Goal: Task Accomplishment & Management: Manage account settings

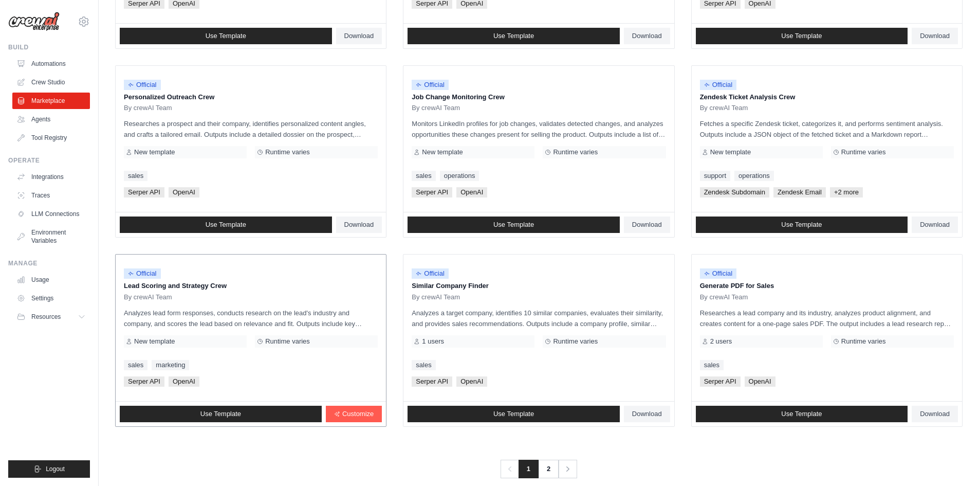
scroll to position [467, 0]
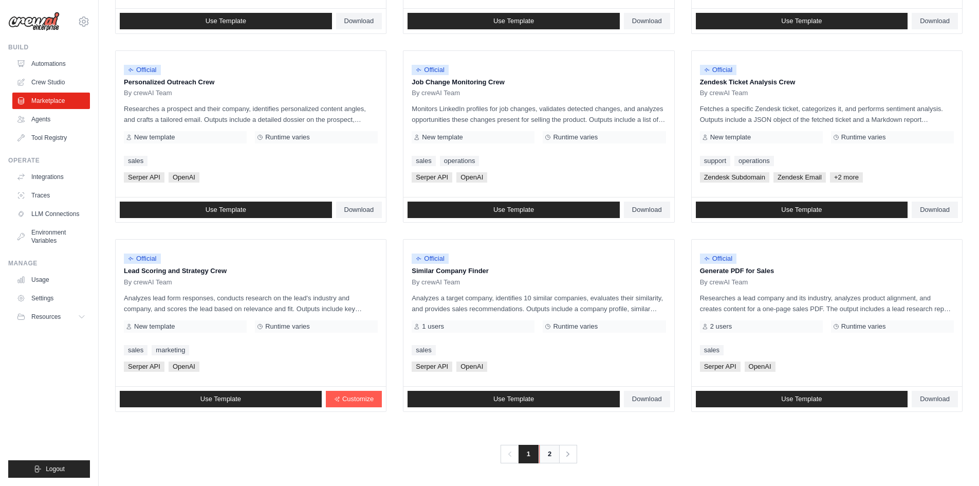
click at [554, 453] on link "2" at bounding box center [549, 454] width 21 height 19
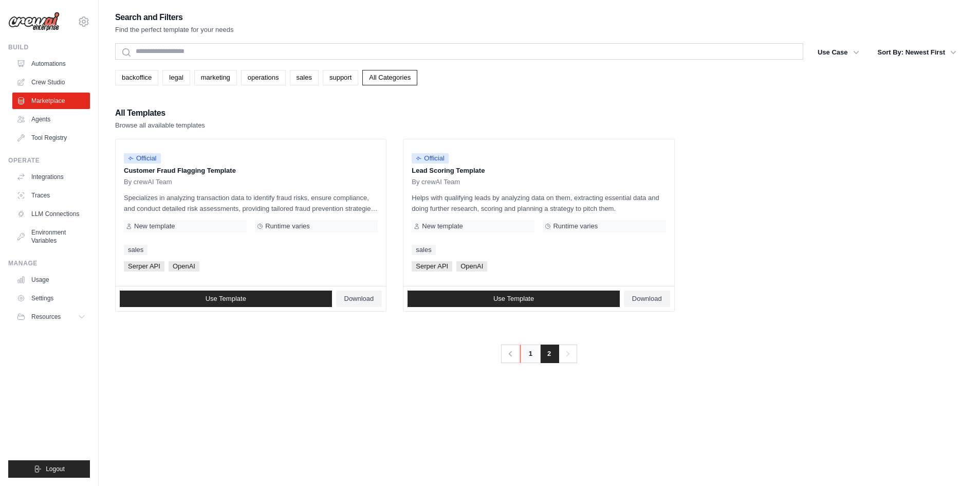
click at [525, 357] on link "1" at bounding box center [530, 353] width 21 height 19
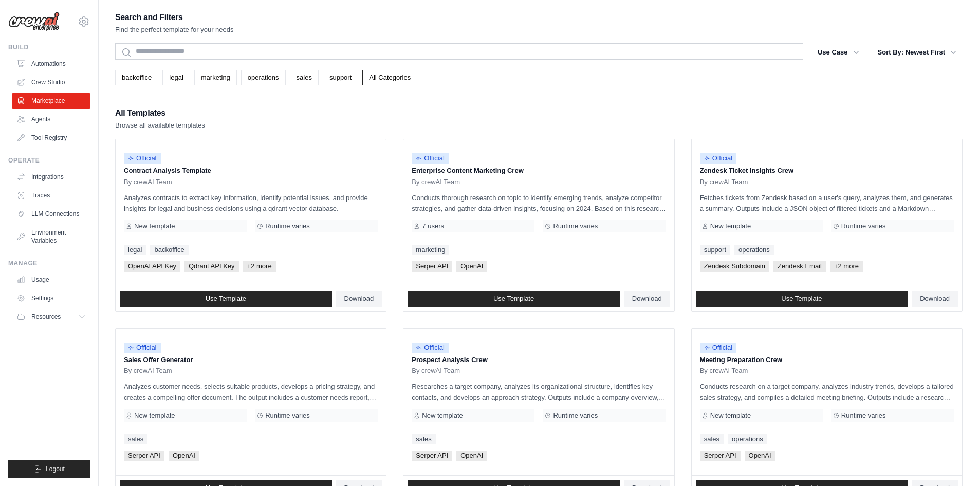
click at [48, 54] on div "Build Automations Crew Studio Marketplace Agents" at bounding box center [49, 94] width 82 height 103
click at [49, 59] on link "Automations" at bounding box center [52, 64] width 78 height 16
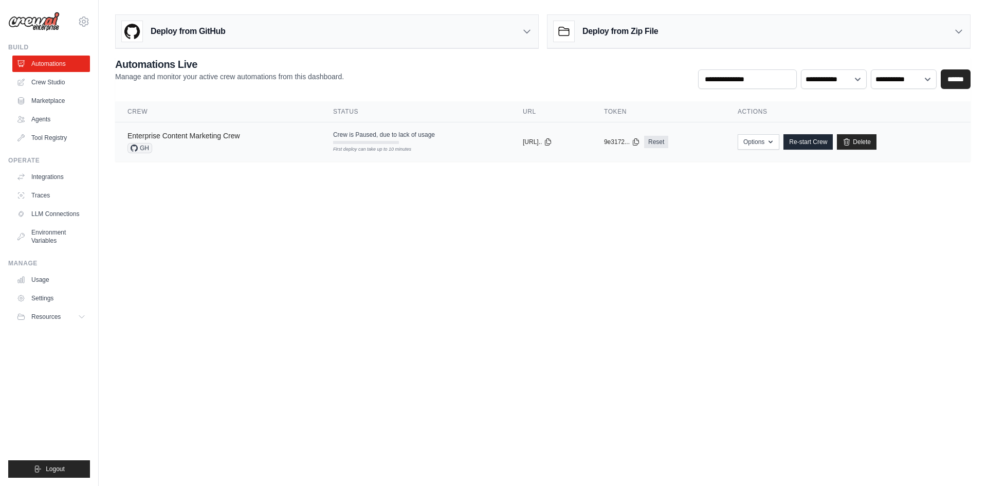
click at [162, 132] on link "Enterprise Content Marketing Crew" at bounding box center [183, 136] width 113 height 8
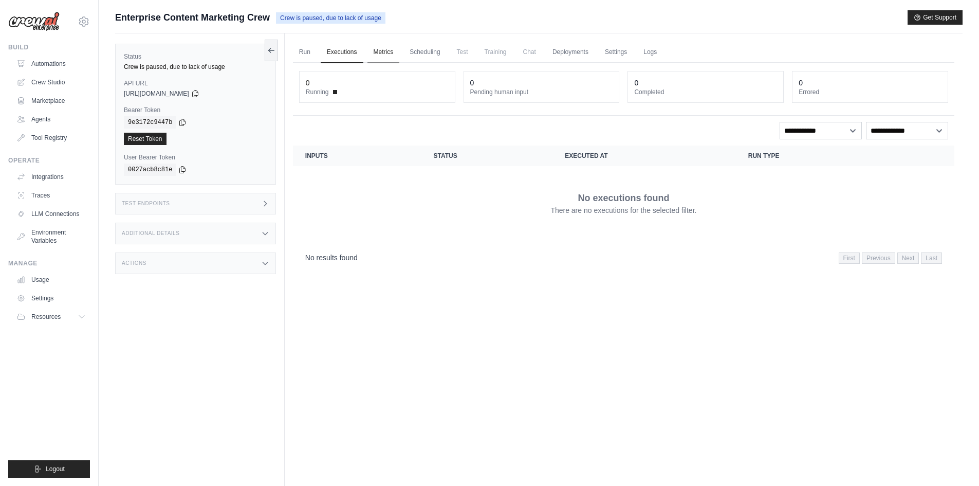
click at [386, 50] on link "Metrics" at bounding box center [384, 53] width 32 height 22
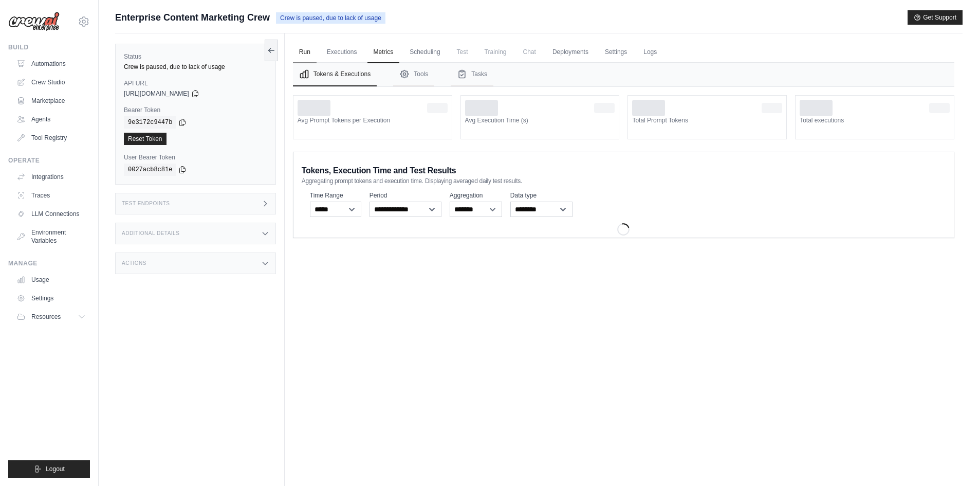
click at [304, 54] on link "Run" at bounding box center [305, 53] width 24 height 22
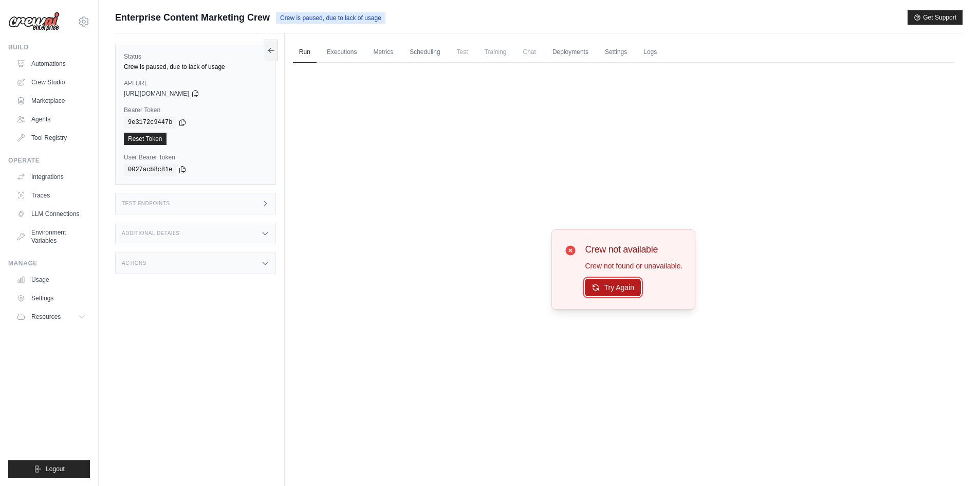
click at [614, 287] on button "Try Again" at bounding box center [613, 287] width 56 height 17
click at [566, 51] on link "Deployments" at bounding box center [570, 53] width 48 height 22
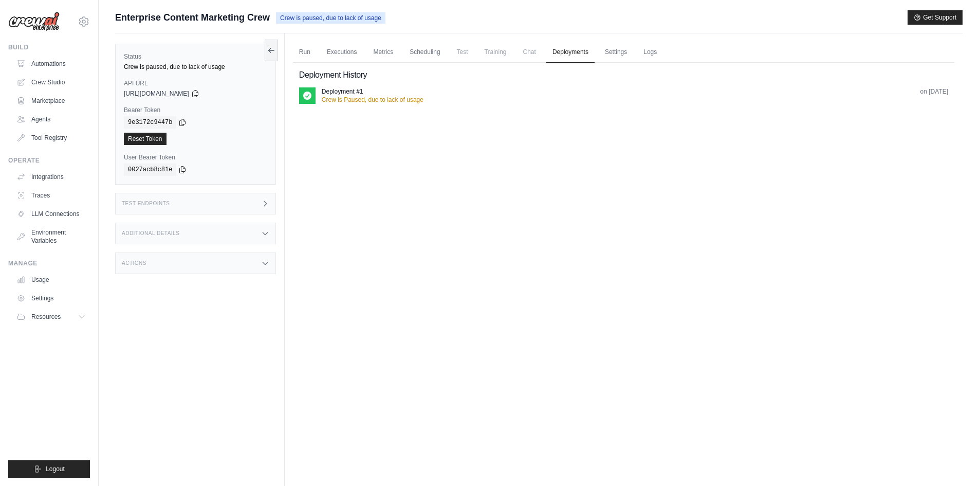
click at [312, 94] on icon at bounding box center [307, 95] width 10 height 10
click at [374, 103] on p "Crew is Paused, due to lack of usage" at bounding box center [373, 100] width 102 height 8
click at [371, 94] on div "Deployment #1" at bounding box center [373, 91] width 102 height 8
click at [606, 48] on link "Settings" at bounding box center [616, 53] width 34 height 22
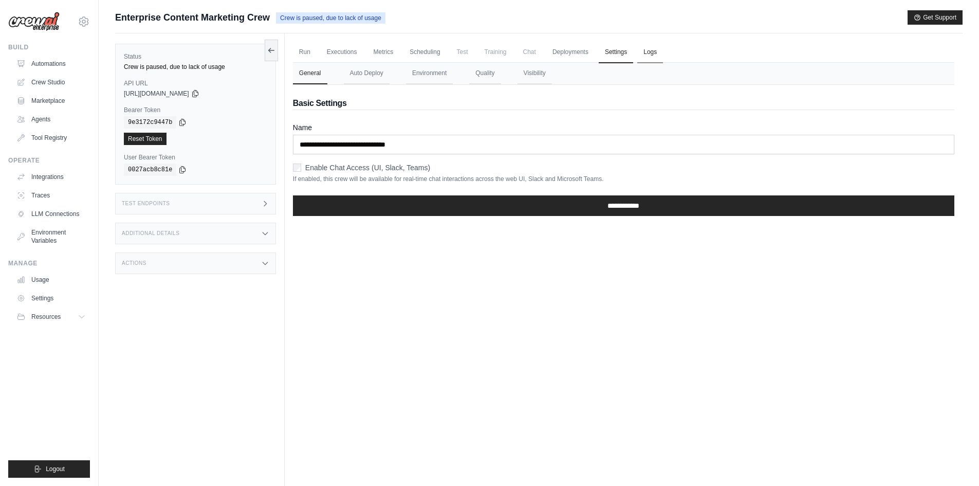
click at [649, 50] on link "Logs" at bounding box center [650, 53] width 26 height 22
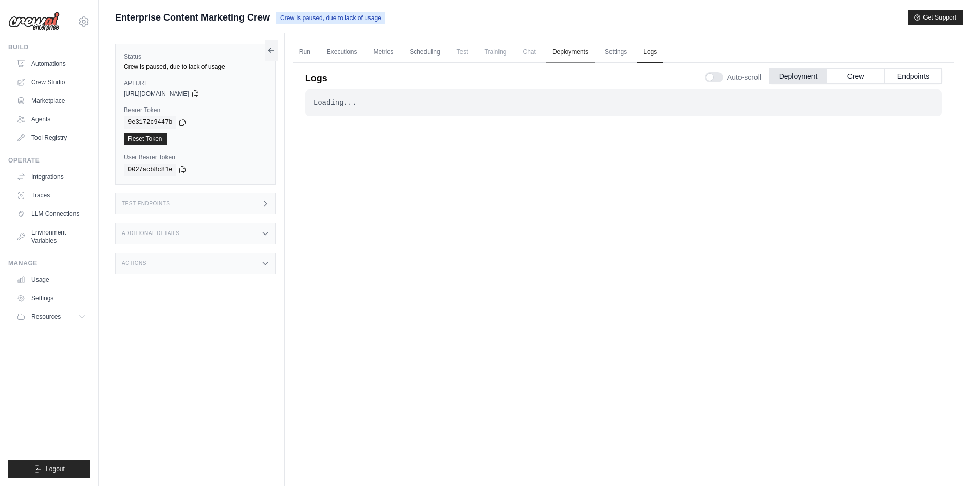
click at [564, 51] on link "Deployments" at bounding box center [570, 53] width 48 height 22
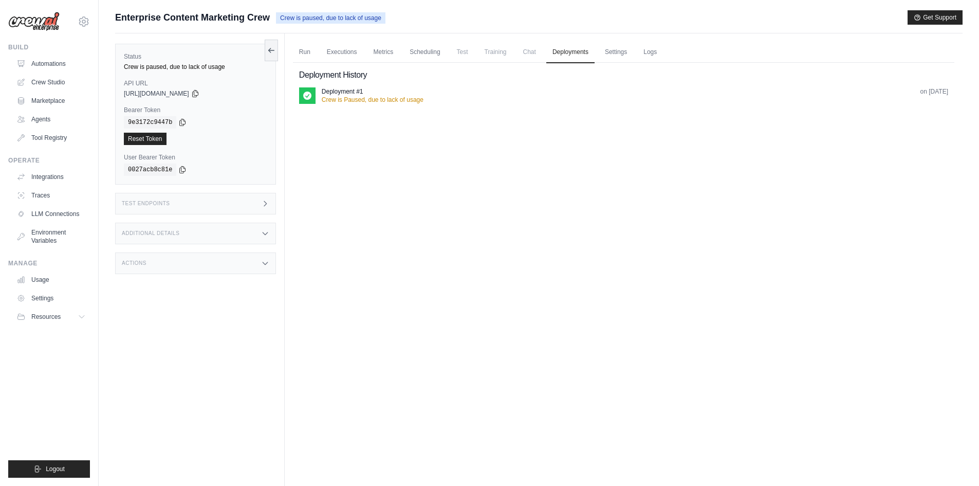
click at [525, 51] on span "Chat" at bounding box center [529, 52] width 25 height 21
click at [413, 54] on link "Scheduling" at bounding box center [425, 53] width 43 height 22
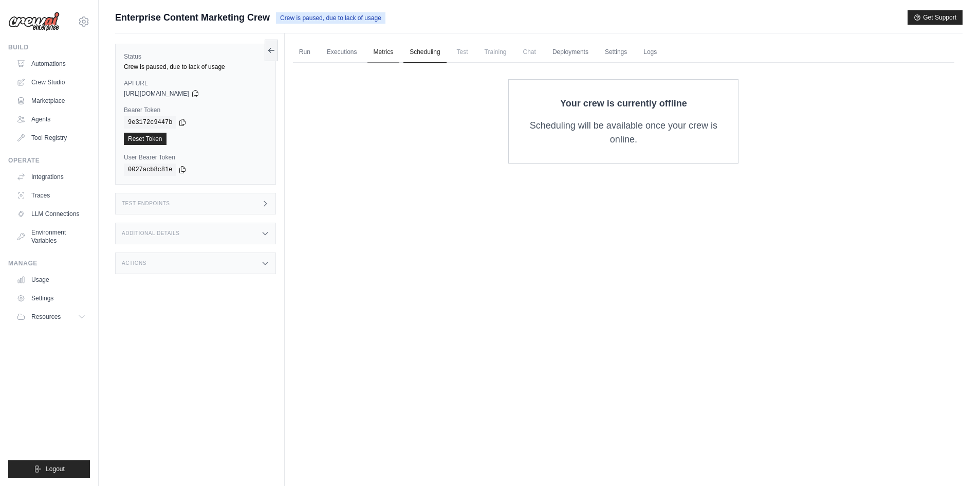
click at [384, 54] on link "Metrics" at bounding box center [384, 53] width 32 height 22
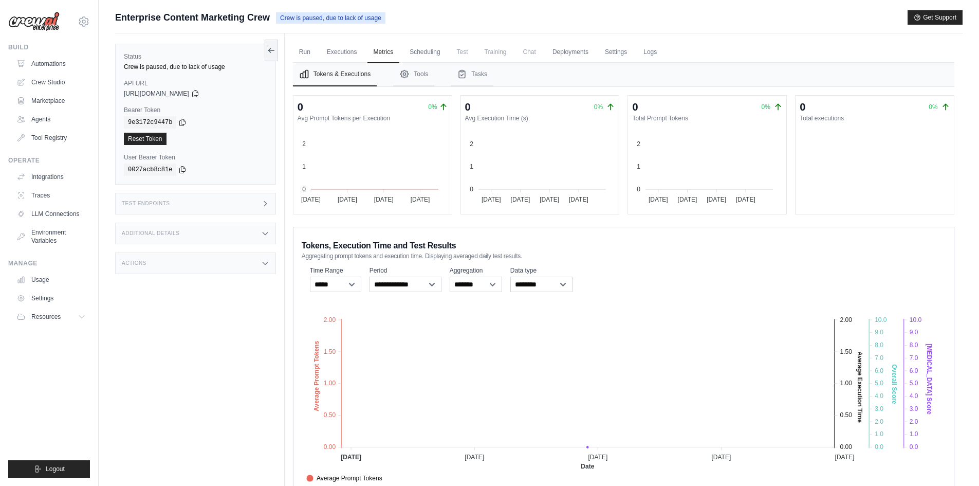
click at [37, 23] on img at bounding box center [33, 22] width 51 height 20
